Goal: Task Accomplishment & Management: Manage account settings

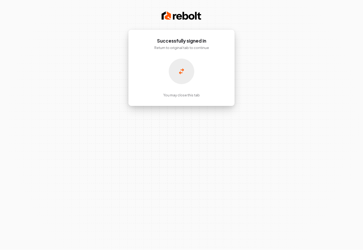
scroll to position [5, 0]
click at [173, 72] on div at bounding box center [182, 72] width 26 height 26
click at [180, 61] on div at bounding box center [182, 72] width 26 height 26
click at [187, 93] on p "You may close this tab" at bounding box center [181, 95] width 37 height 5
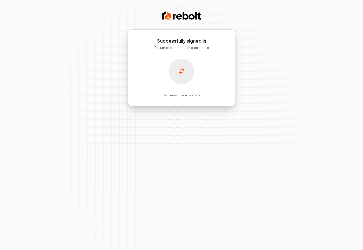
click at [189, 93] on p "You may close this tab" at bounding box center [181, 95] width 37 height 5
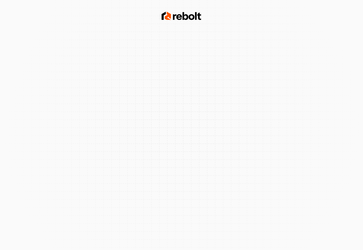
scroll to position [5, 0]
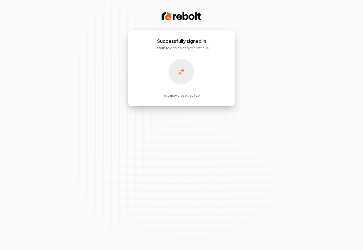
click at [196, 93] on p "You may close this tab" at bounding box center [181, 95] width 37 height 5
click at [181, 61] on div at bounding box center [182, 72] width 26 height 26
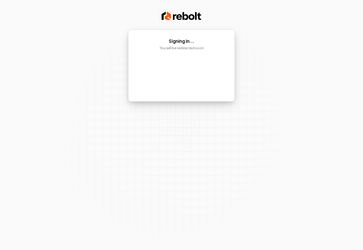
scroll to position [10, 0]
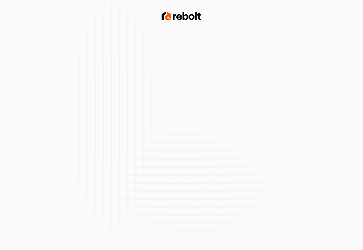
scroll to position [10, 0]
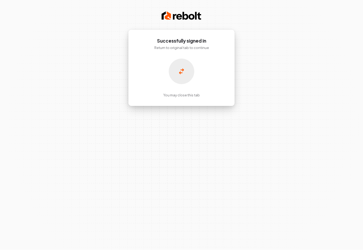
click at [189, 93] on p "You may close this tab" at bounding box center [181, 95] width 37 height 5
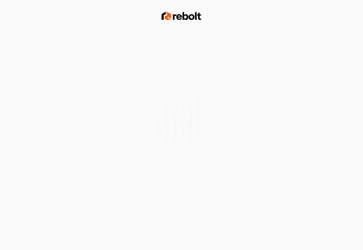
scroll to position [10, 0]
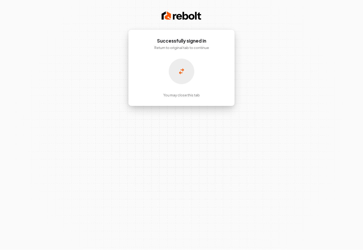
click at [178, 60] on div at bounding box center [182, 72] width 26 height 26
click at [90, 105] on div "Successfully signed in Return to original tab to continue You may close this tab" at bounding box center [181, 125] width 363 height 250
click at [99, 74] on div "Successfully signed in Return to original tab to continue You may close this tab" at bounding box center [181, 125] width 363 height 250
click at [184, 74] on div at bounding box center [182, 72] width 26 height 26
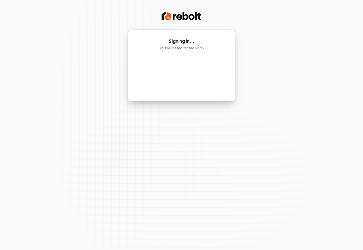
scroll to position [10, 0]
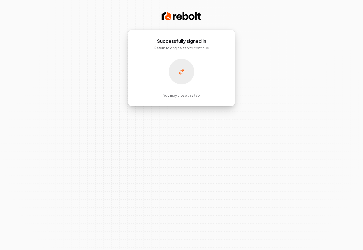
click at [179, 71] on icon at bounding box center [181, 71] width 5 height 6
click at [183, 95] on p "You may close this tab" at bounding box center [181, 95] width 37 height 5
click at [193, 47] on p "Return to original tab to continue" at bounding box center [182, 47] width 86 height 5
click at [192, 59] on div "You may close this tab" at bounding box center [182, 78] width 86 height 39
click at [203, 57] on div "Successfully signed in Return to original tab to continue You may close this tab" at bounding box center [181, 68] width 107 height 77
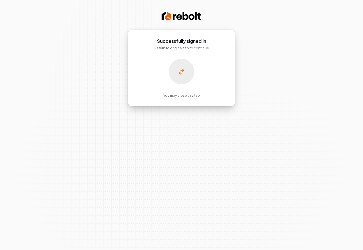
click at [202, 58] on div "Successfully signed in Return to original tab to continue You may close this tab" at bounding box center [181, 68] width 107 height 77
click at [193, 65] on div at bounding box center [182, 72] width 26 height 26
